Goal: Manage account settings

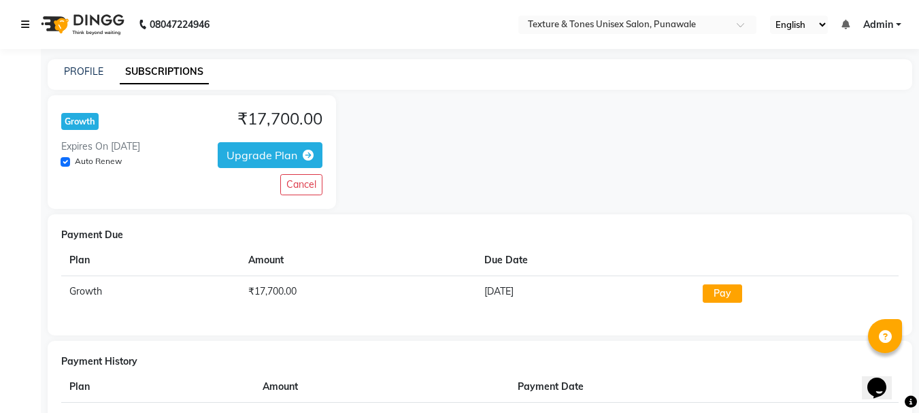
click at [22, 23] on icon at bounding box center [25, 25] width 8 height 10
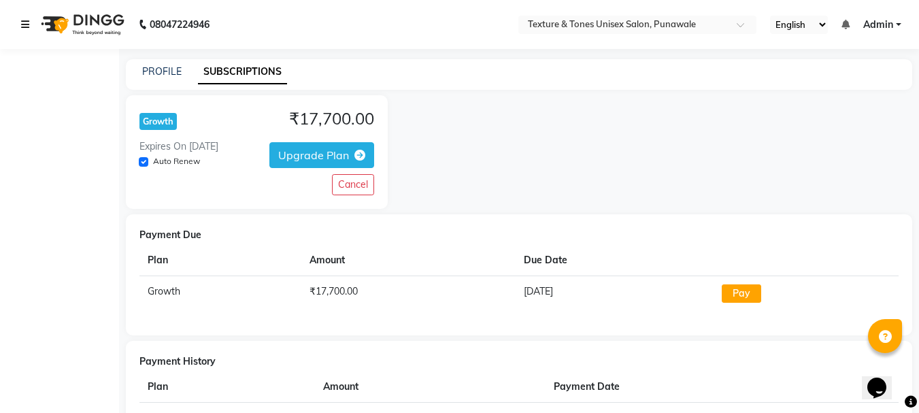
click at [23, 28] on icon at bounding box center [25, 25] width 8 height 10
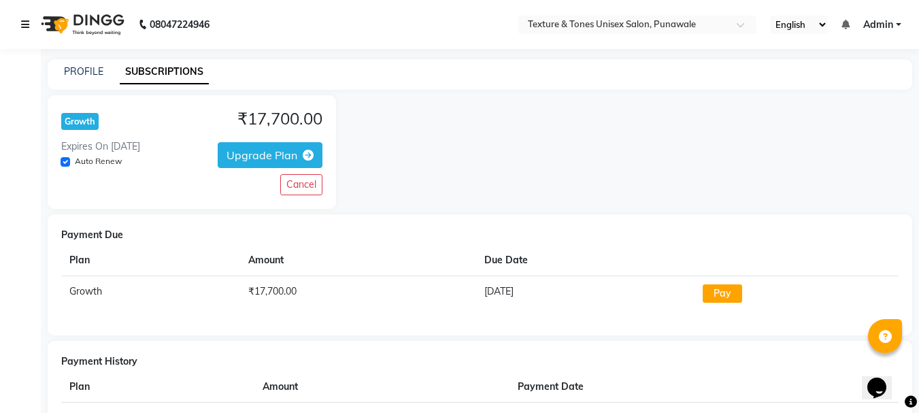
click at [24, 28] on icon at bounding box center [25, 25] width 8 height 10
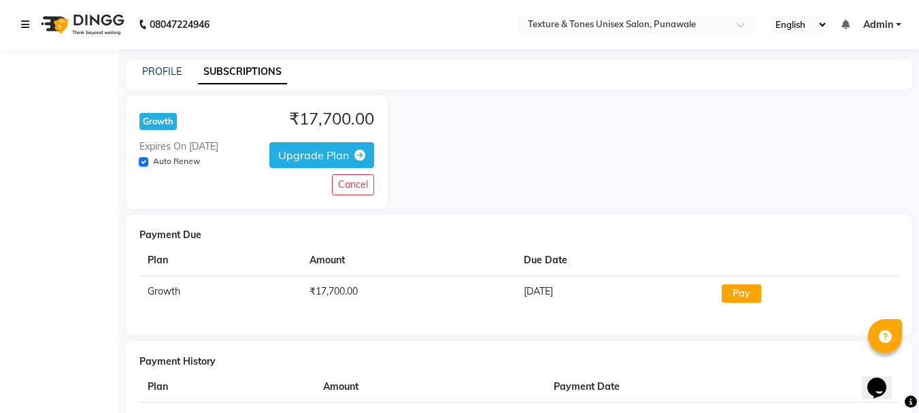
click at [24, 28] on icon at bounding box center [25, 25] width 8 height 10
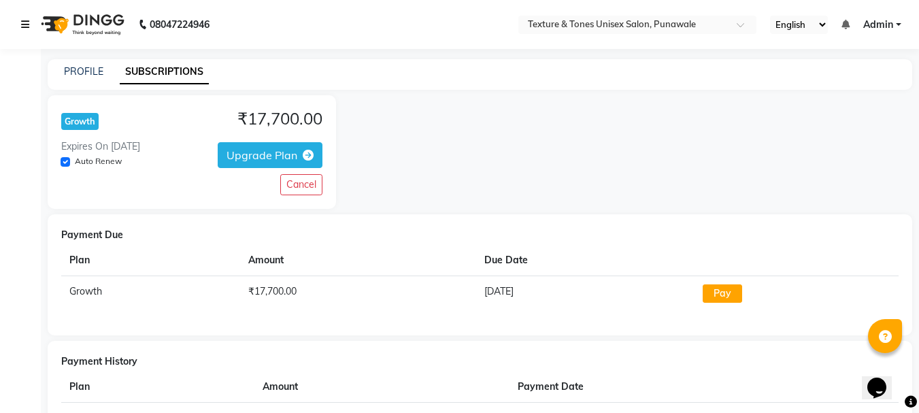
click at [24, 28] on icon at bounding box center [25, 25] width 8 height 10
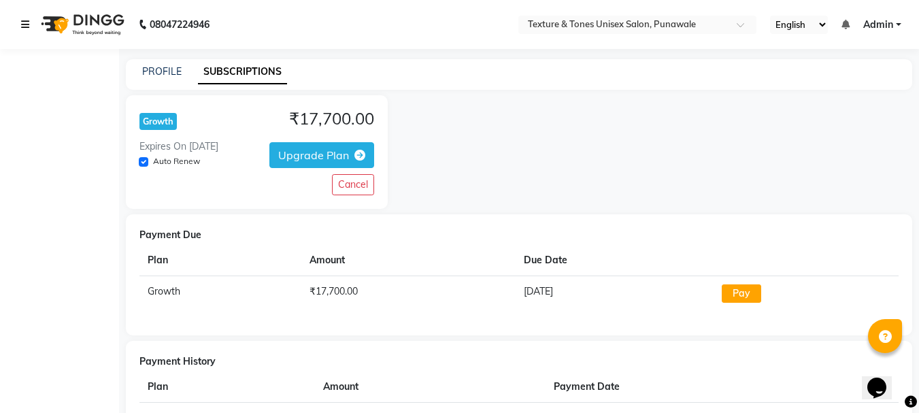
click at [24, 28] on icon at bounding box center [25, 25] width 8 height 10
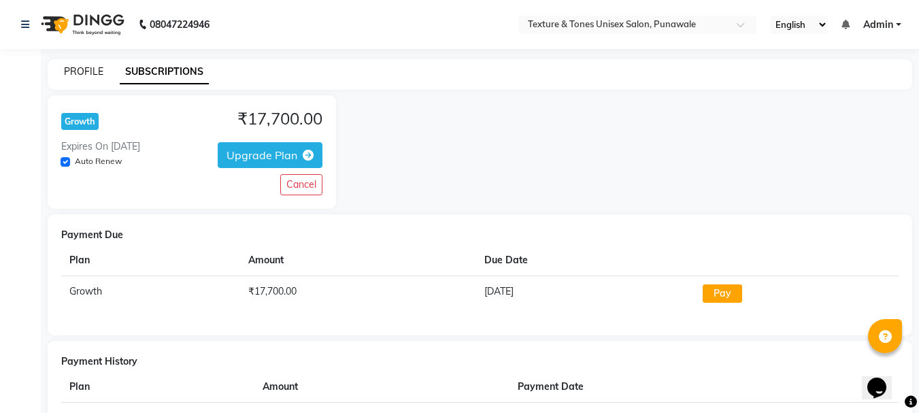
click at [78, 74] on link "PROFILE" at bounding box center [83, 71] width 39 height 12
